Goal: Information Seeking & Learning: Learn about a topic

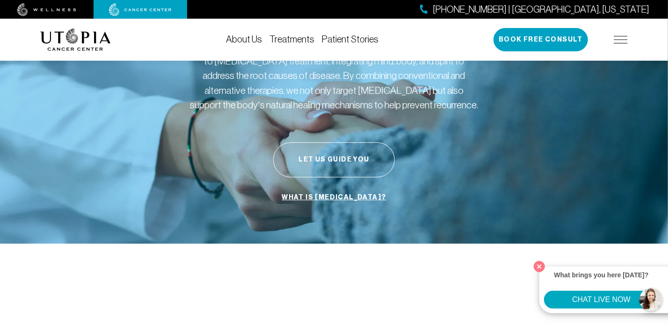
scroll to position [74, 0]
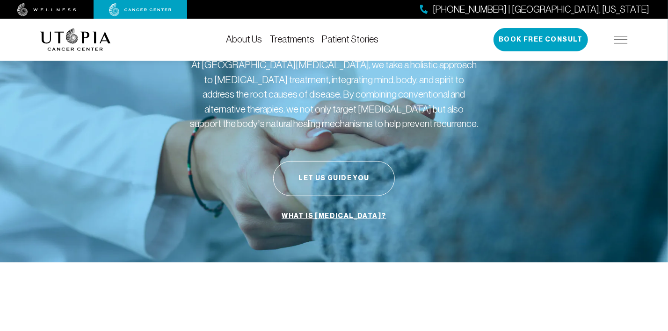
click at [247, 43] on link "About Us" at bounding box center [244, 39] width 36 height 10
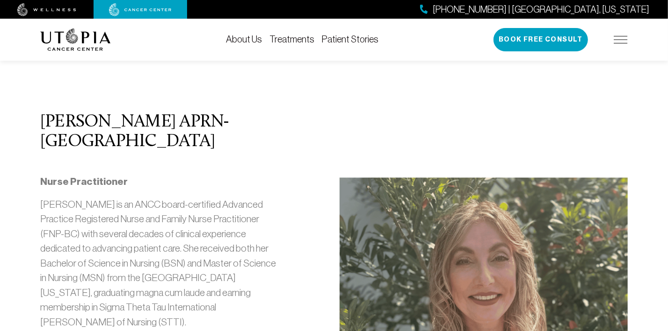
scroll to position [934, 0]
click at [356, 40] on link "Patient Stories" at bounding box center [350, 39] width 57 height 10
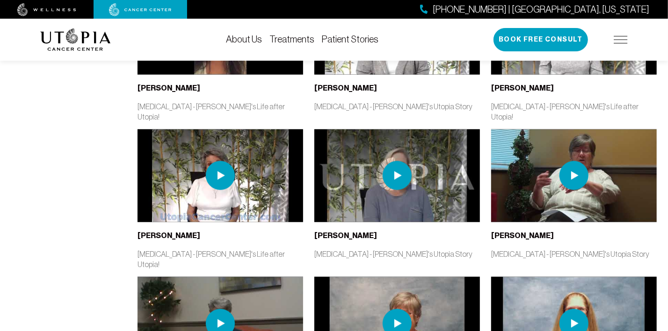
scroll to position [504, 0]
